Goal: Find specific page/section: Find specific page/section

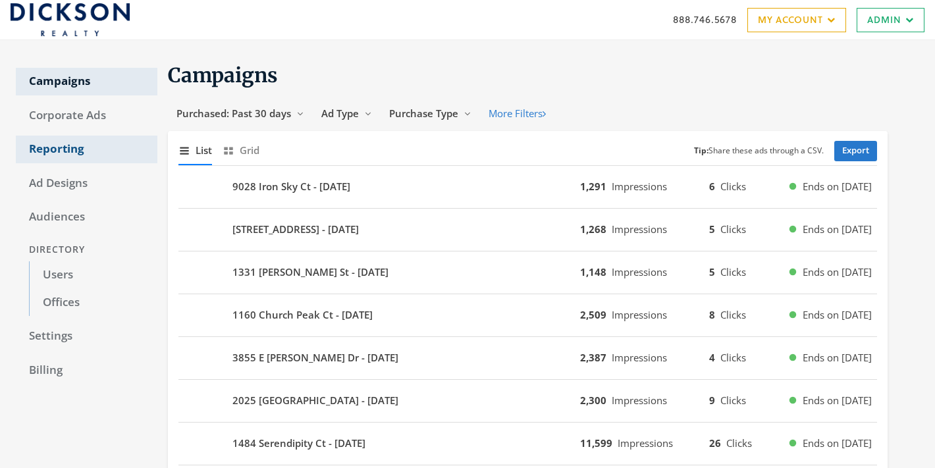
click at [72, 149] on link "Reporting" at bounding box center [86, 150] width 141 height 28
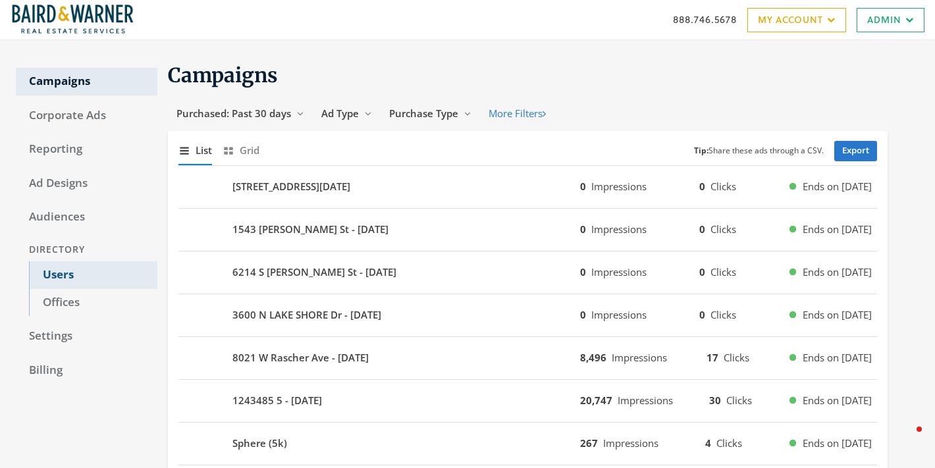
click at [78, 261] on link "Users" at bounding box center [93, 275] width 128 height 28
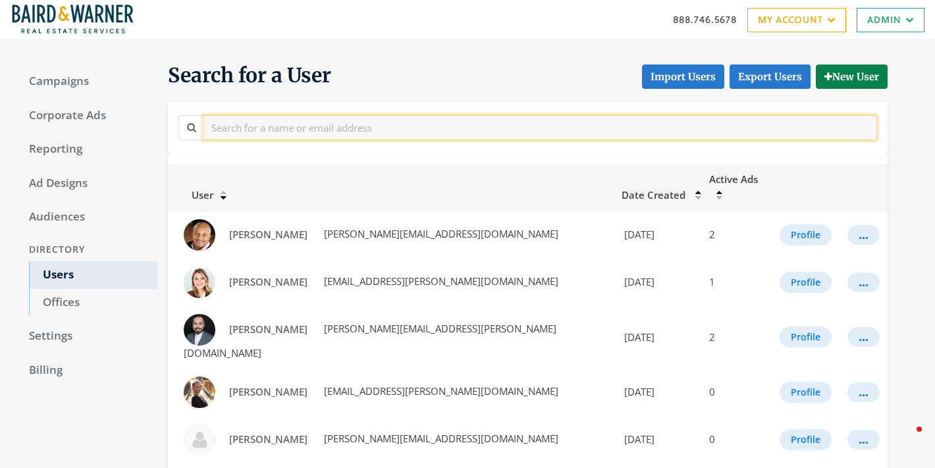
click at [278, 132] on input "text" at bounding box center [539, 127] width 673 height 24
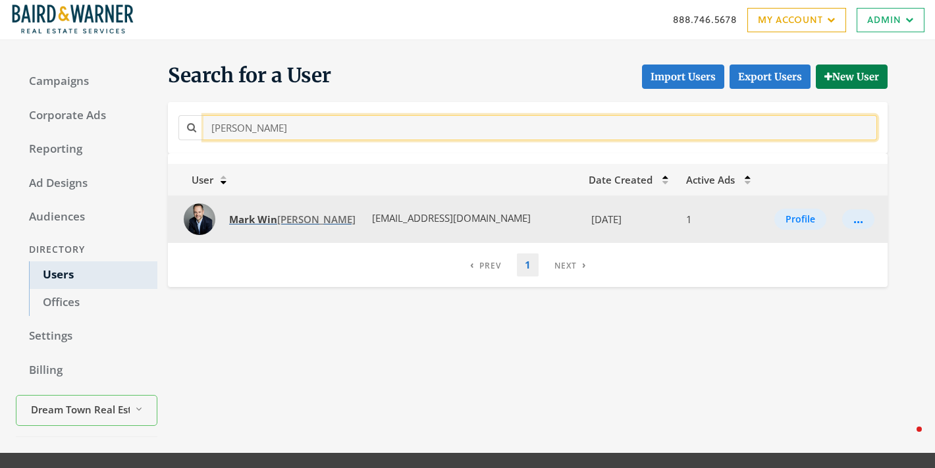
type input "mark win"
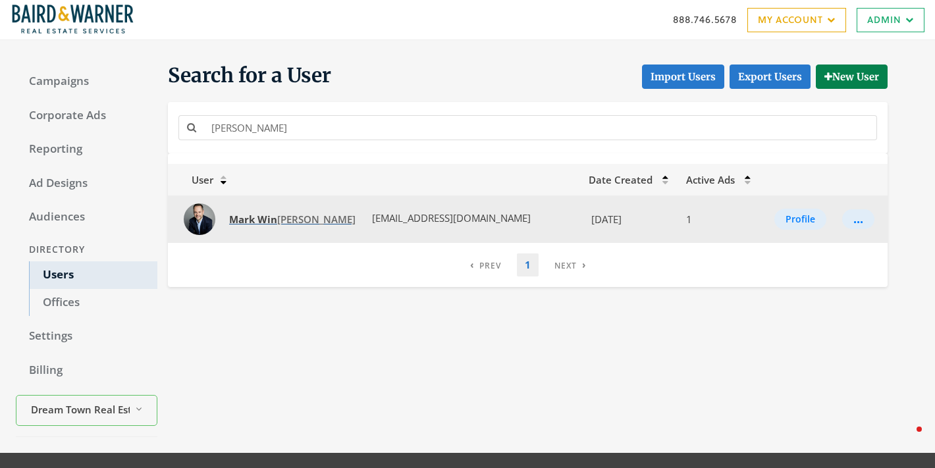
click at [278, 226] on link "Mark Win kelman" at bounding box center [291, 219] width 143 height 24
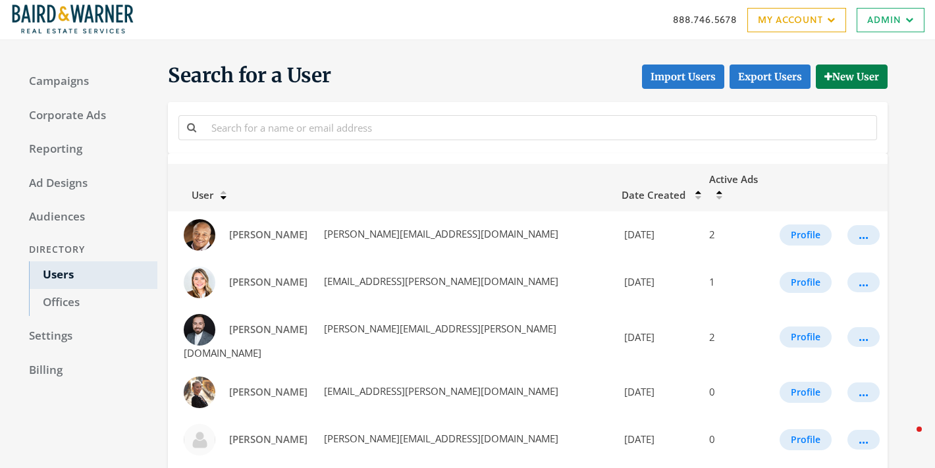
click at [217, 109] on div at bounding box center [527, 127] width 719 height 51
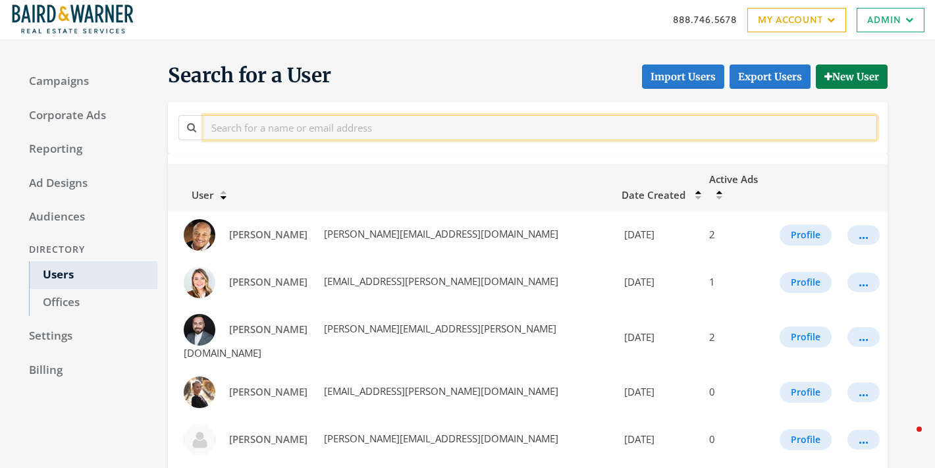
click at [243, 130] on input "text" at bounding box center [539, 127] width 673 height 24
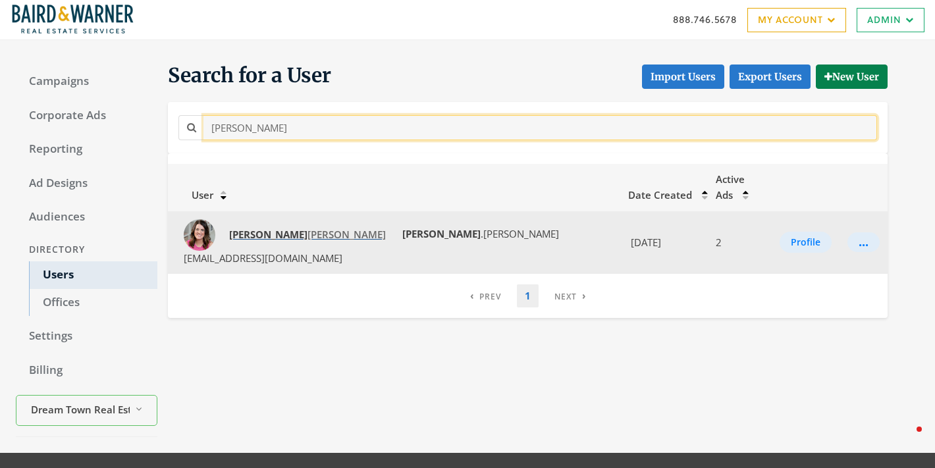
type input "lindsey"
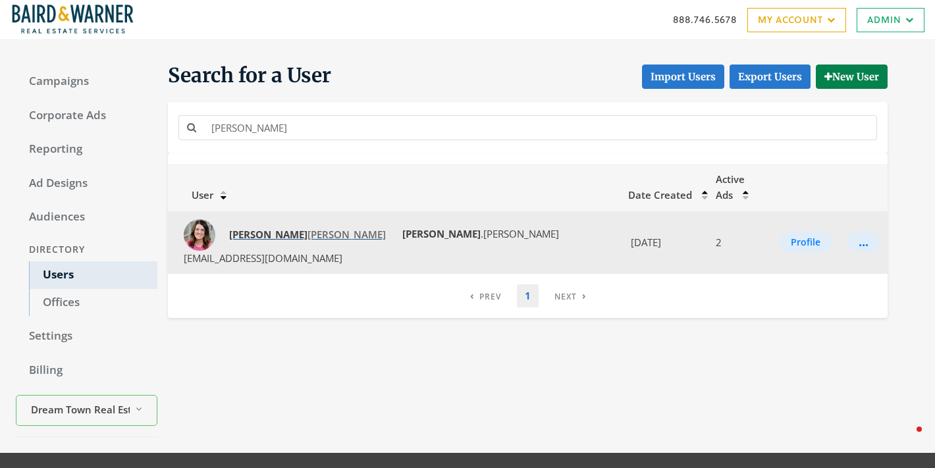
click at [291, 228] on span "Lindsey Richardson" at bounding box center [307, 234] width 157 height 13
